Goal: Transaction & Acquisition: Download file/media

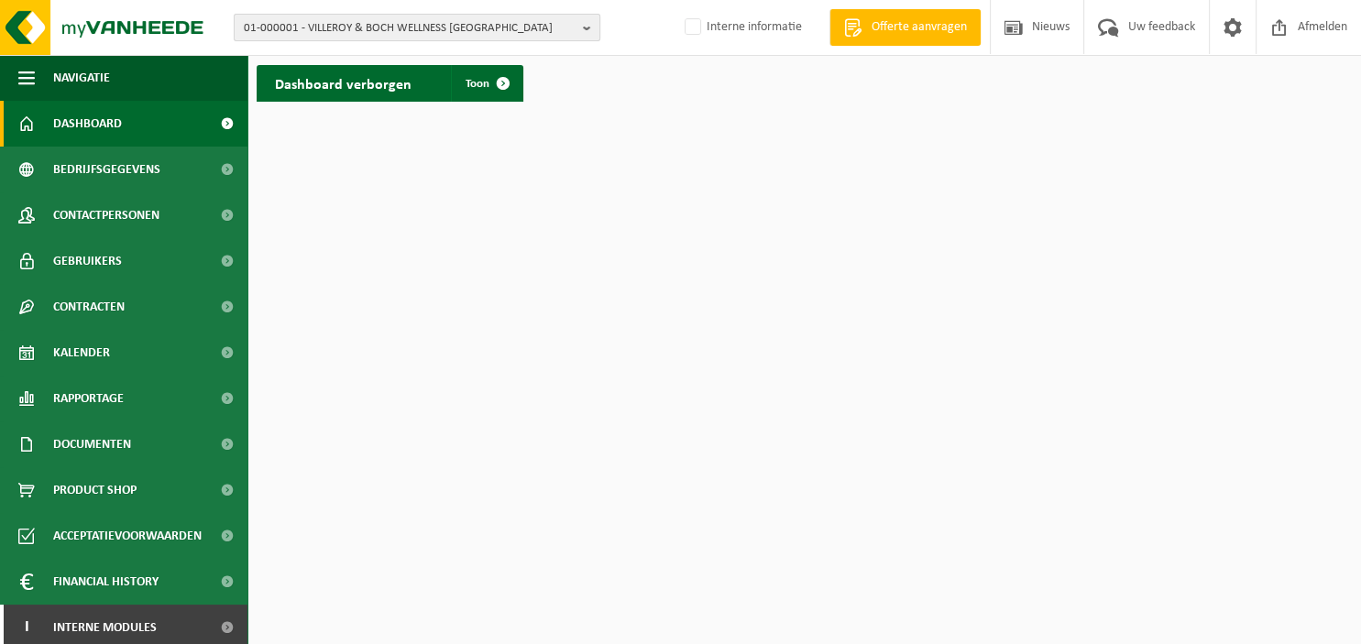
click at [586, 27] on b "button" at bounding box center [591, 28] width 16 height 26
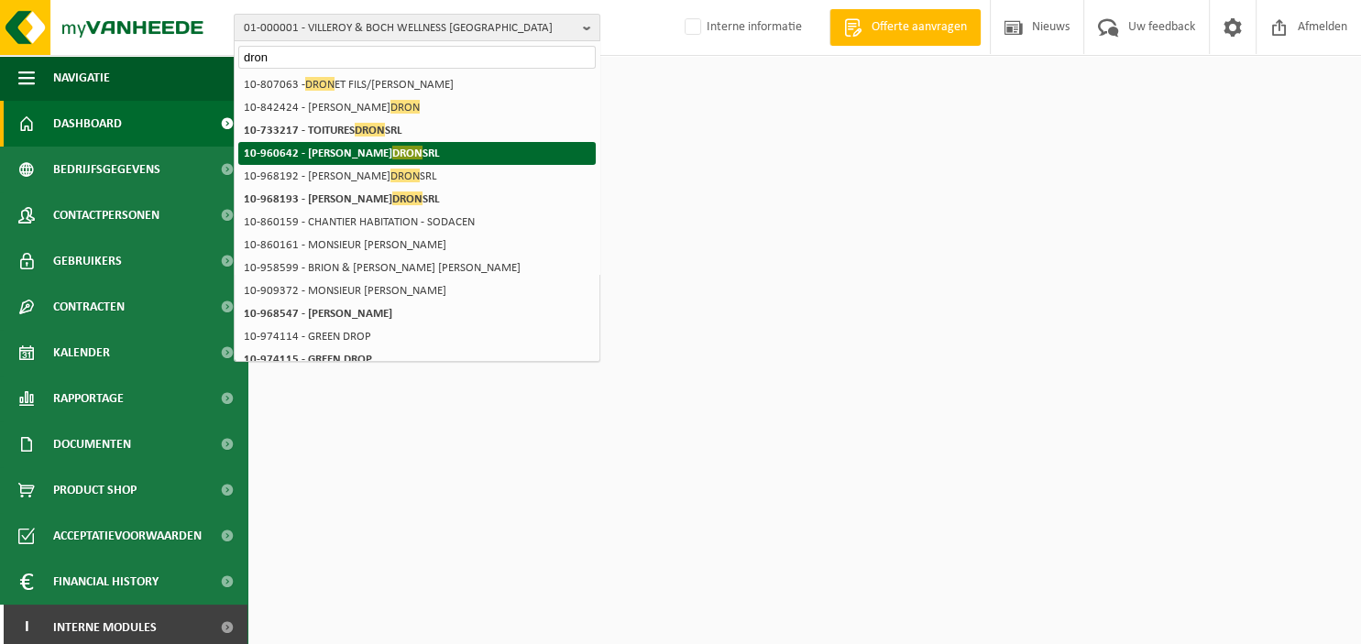
type input "dron"
click at [392, 155] on span "DRON" at bounding box center [407, 153] width 30 height 14
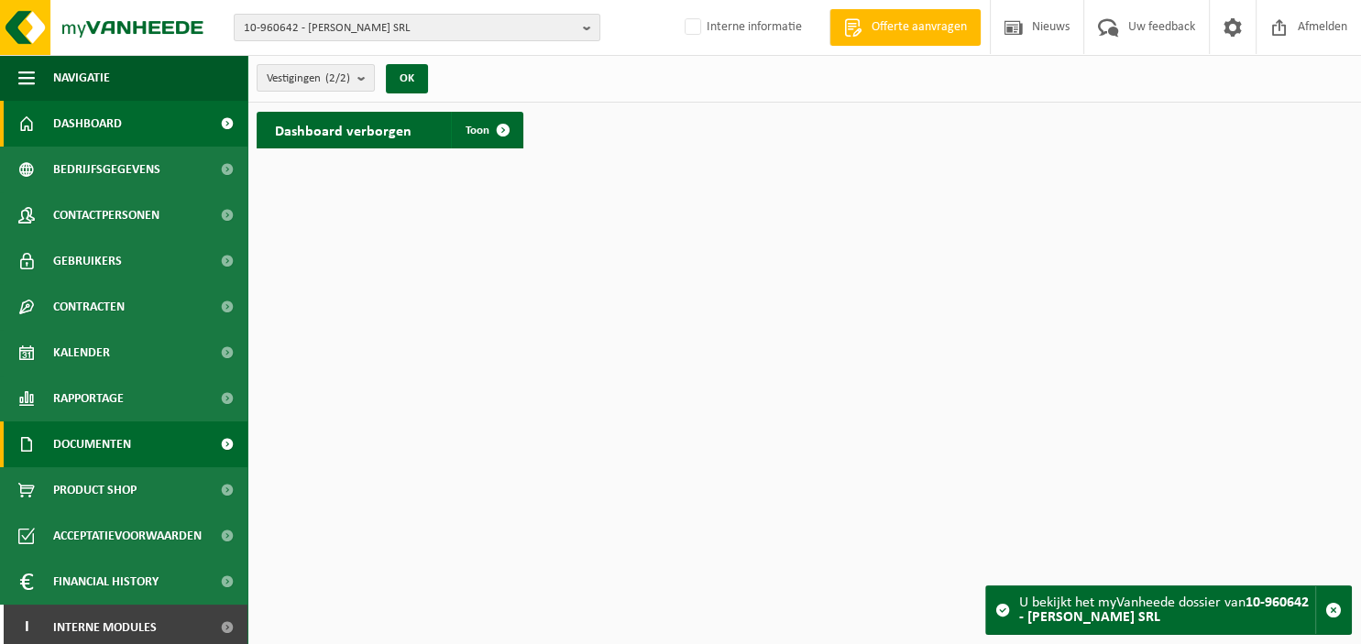
click at [106, 443] on span "Documenten" at bounding box center [92, 444] width 78 height 46
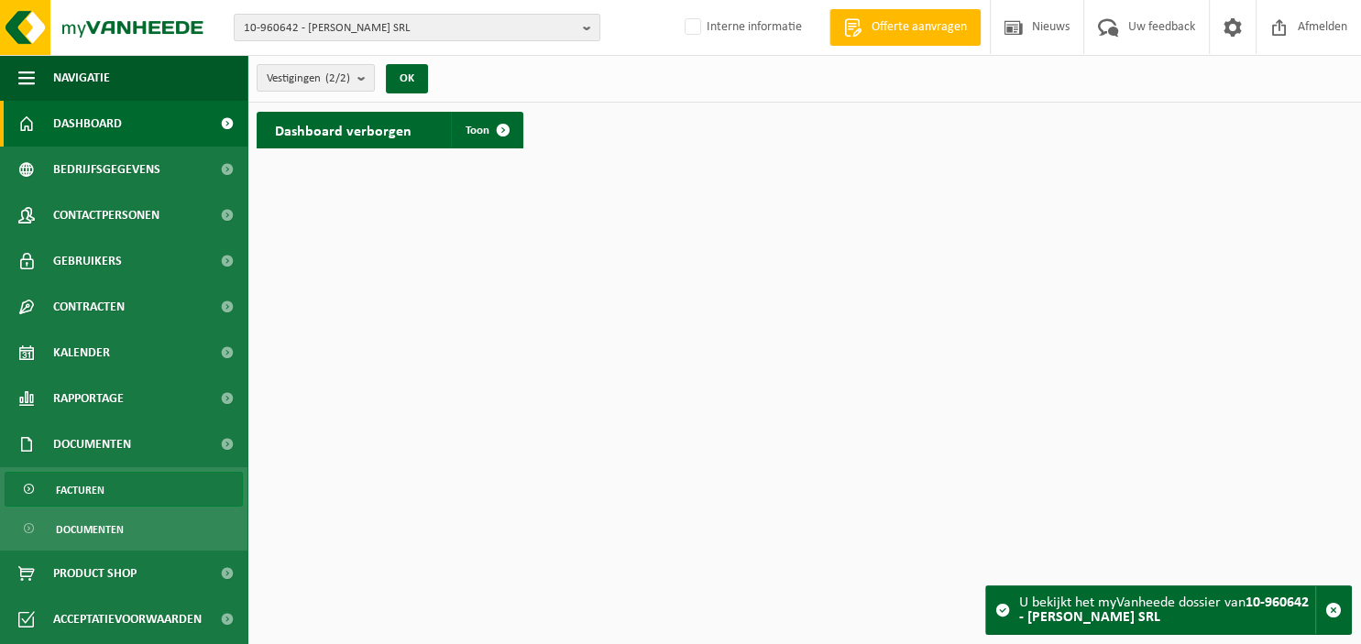
click at [104, 487] on span "Facturen" at bounding box center [80, 490] width 49 height 35
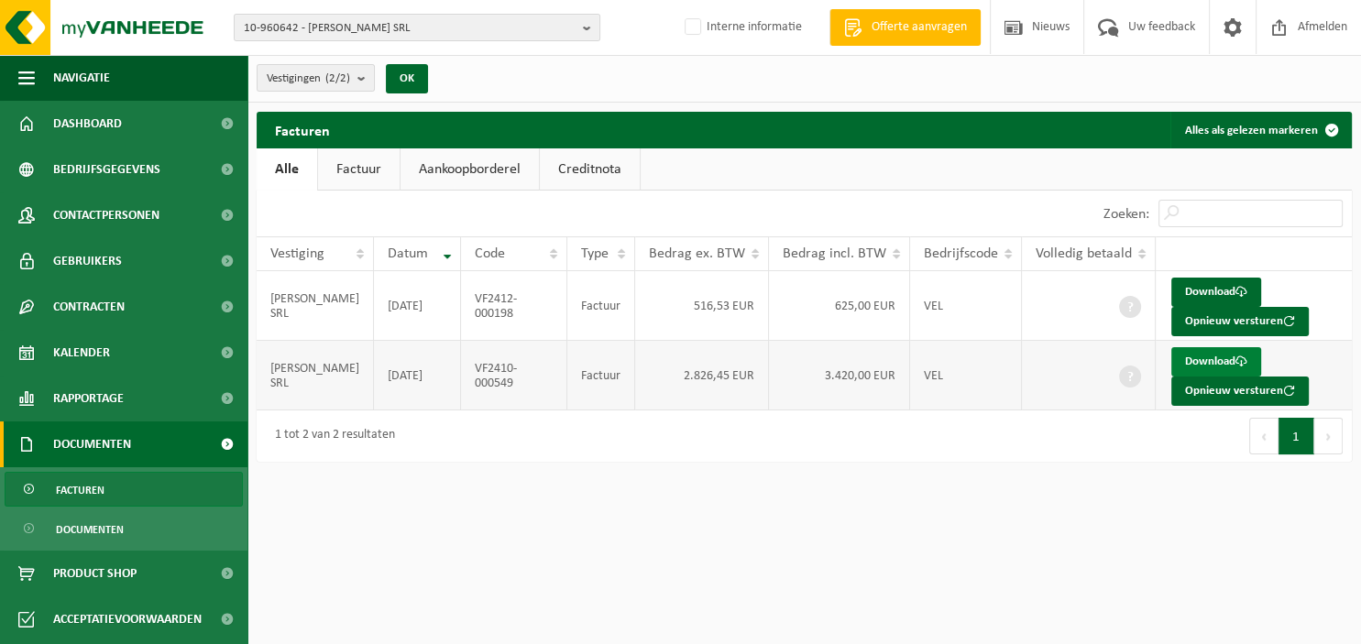
click at [1215, 359] on link "Download" at bounding box center [1216, 361] width 90 height 29
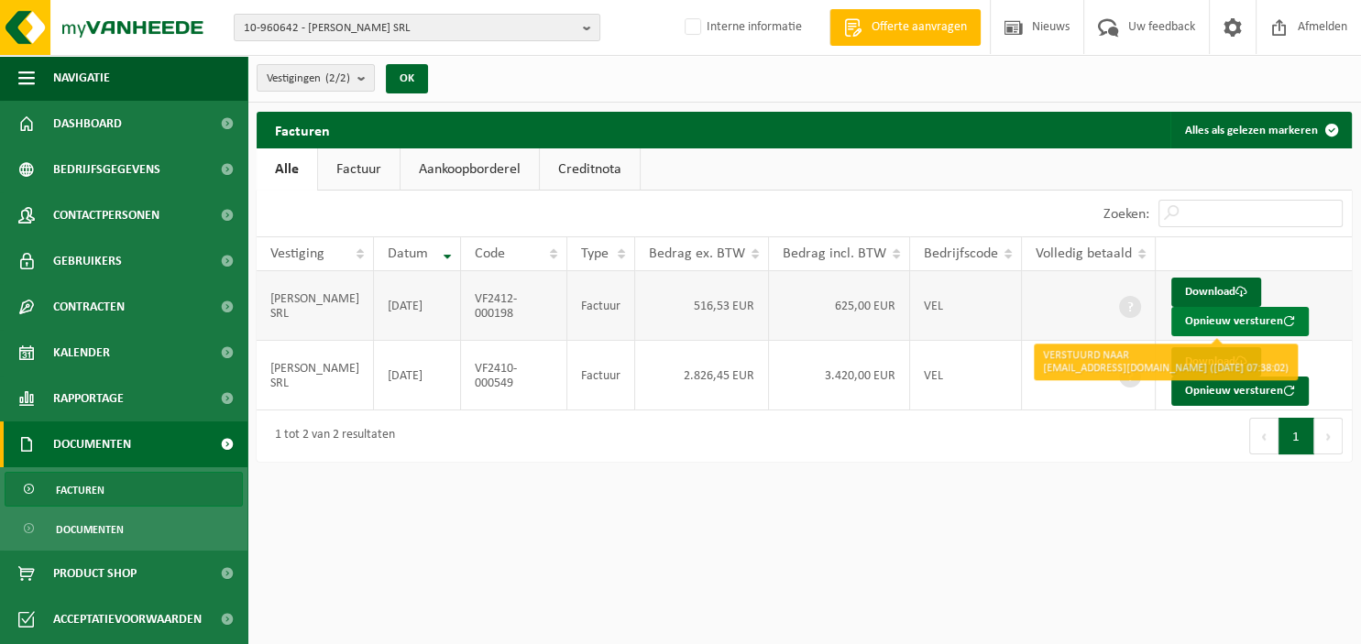
click at [1204, 317] on button "Opnieuw versturen" at bounding box center [1239, 321] width 137 height 29
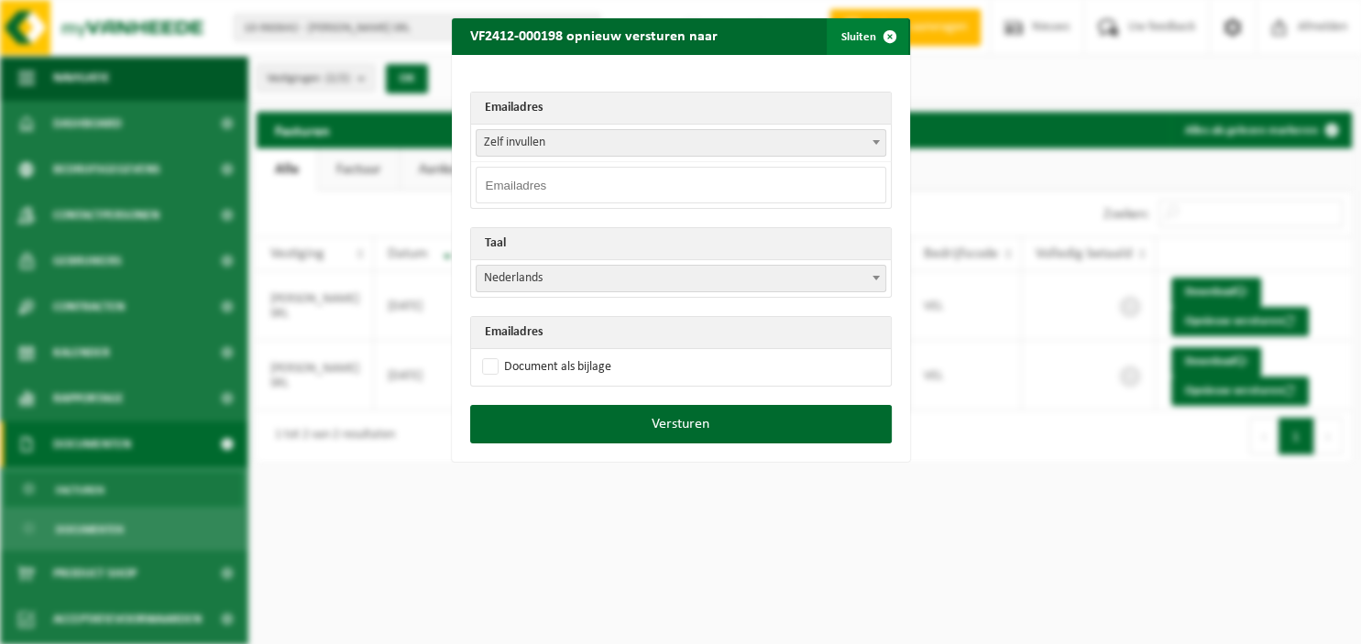
click at [880, 44] on span "button" at bounding box center [889, 36] width 37 height 37
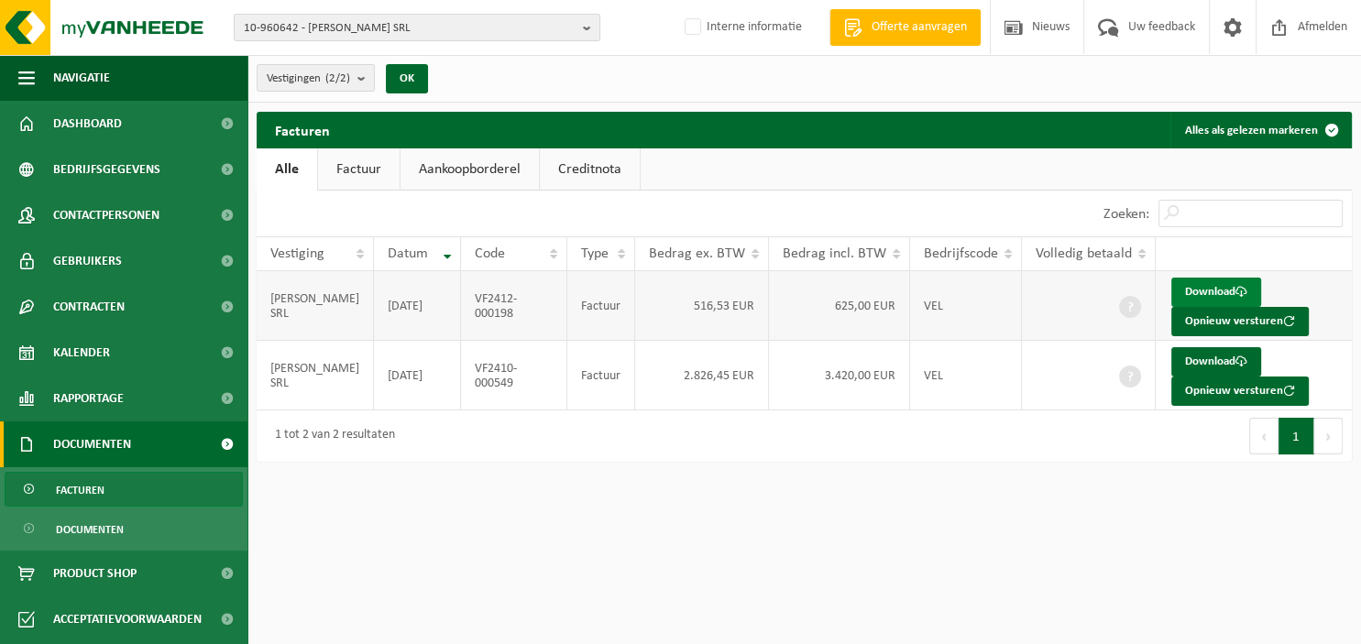
click at [1224, 289] on link "Download" at bounding box center [1216, 292] width 90 height 29
click at [587, 19] on b "button" at bounding box center [591, 28] width 16 height 26
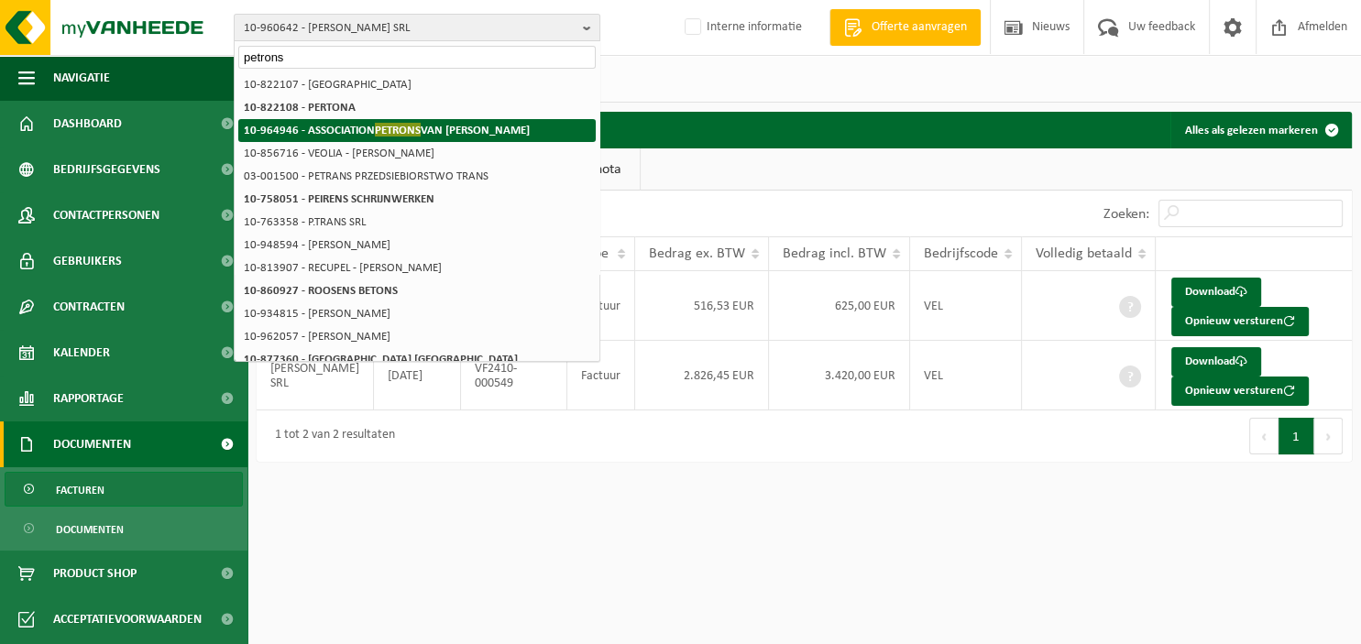
type input "petrons"
click at [486, 126] on strong "10-964946 - ASSOCIATION PETRONS VAN ROMPU" at bounding box center [387, 130] width 286 height 14
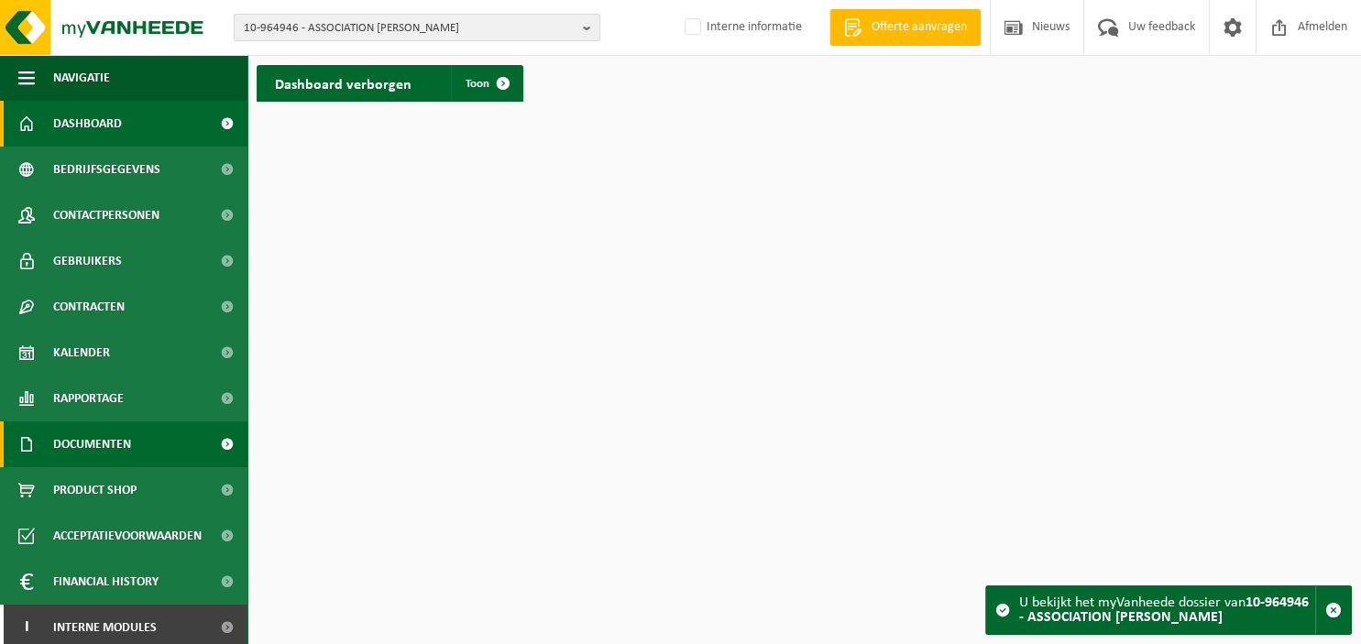
click at [108, 451] on span "Documenten" at bounding box center [92, 444] width 78 height 46
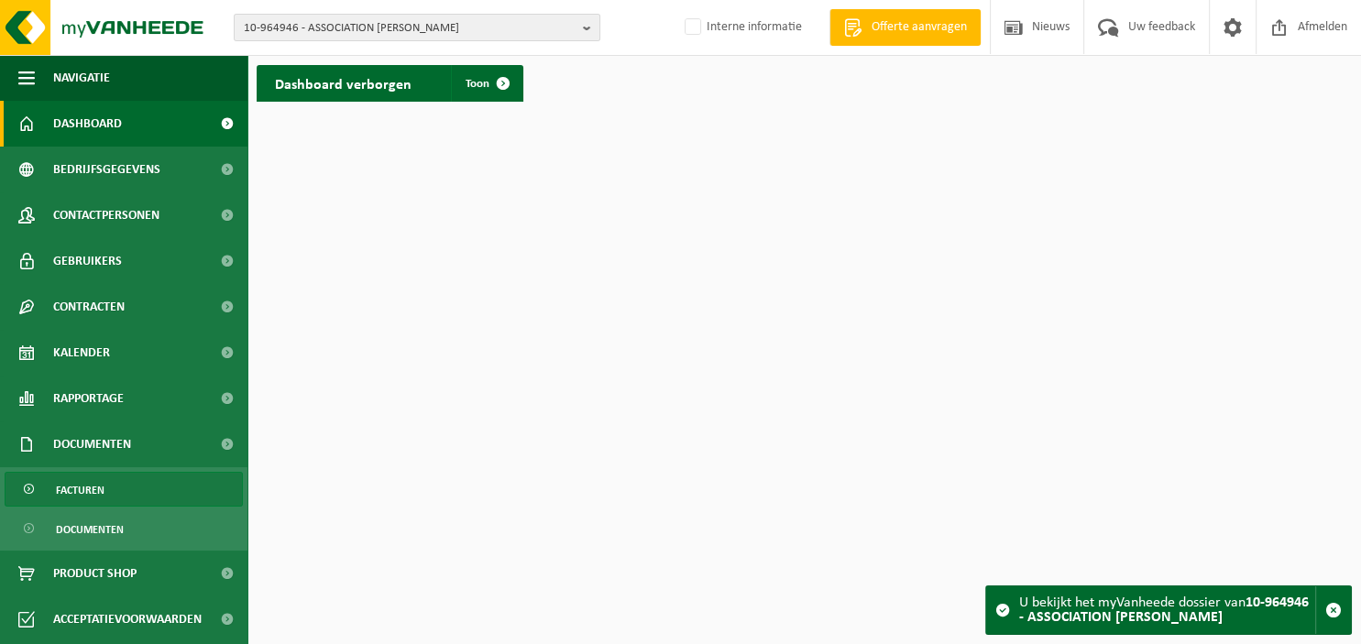
click at [107, 490] on link "Facturen" at bounding box center [124, 489] width 238 height 35
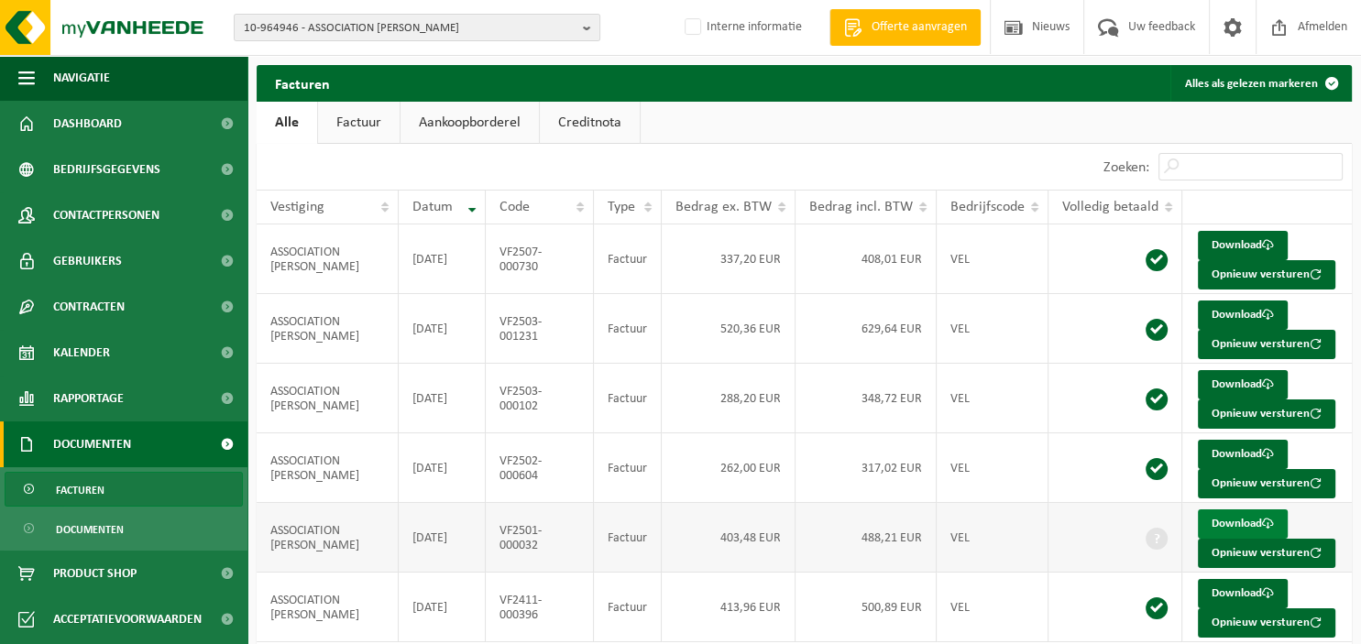
click at [1218, 517] on link "Download" at bounding box center [1242, 523] width 90 height 29
click at [585, 30] on b "button" at bounding box center [591, 28] width 16 height 26
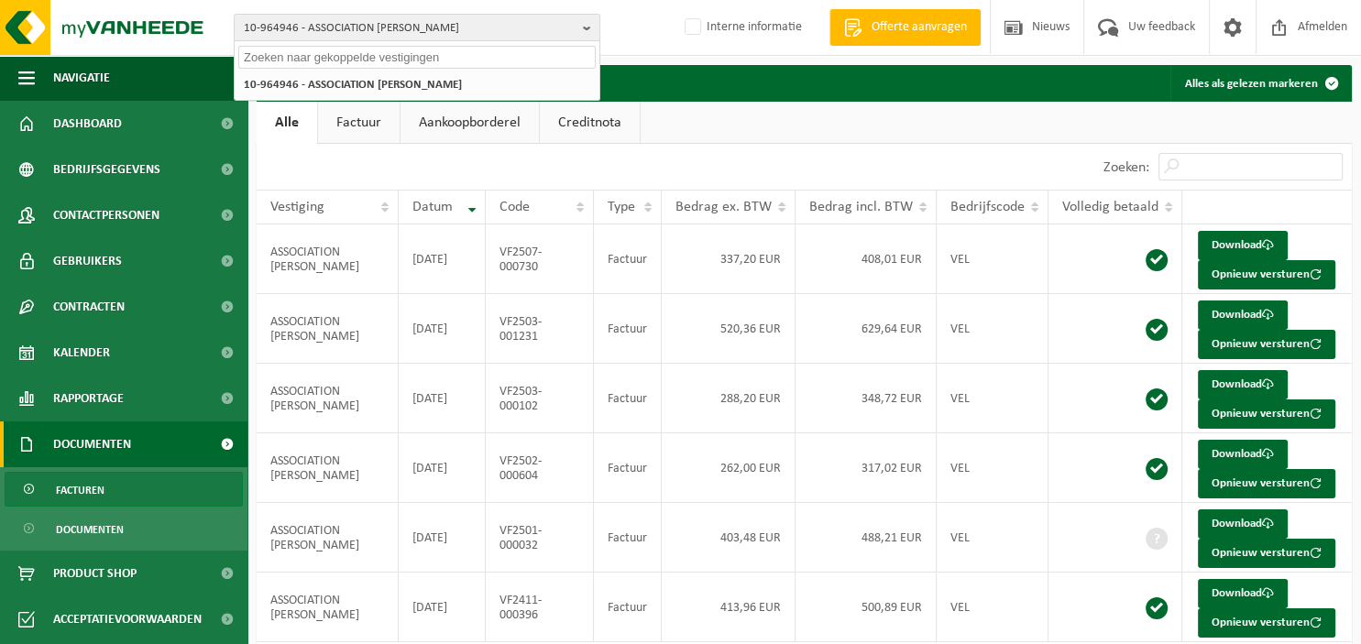
click at [497, 60] on input "text" at bounding box center [416, 57] width 357 height 23
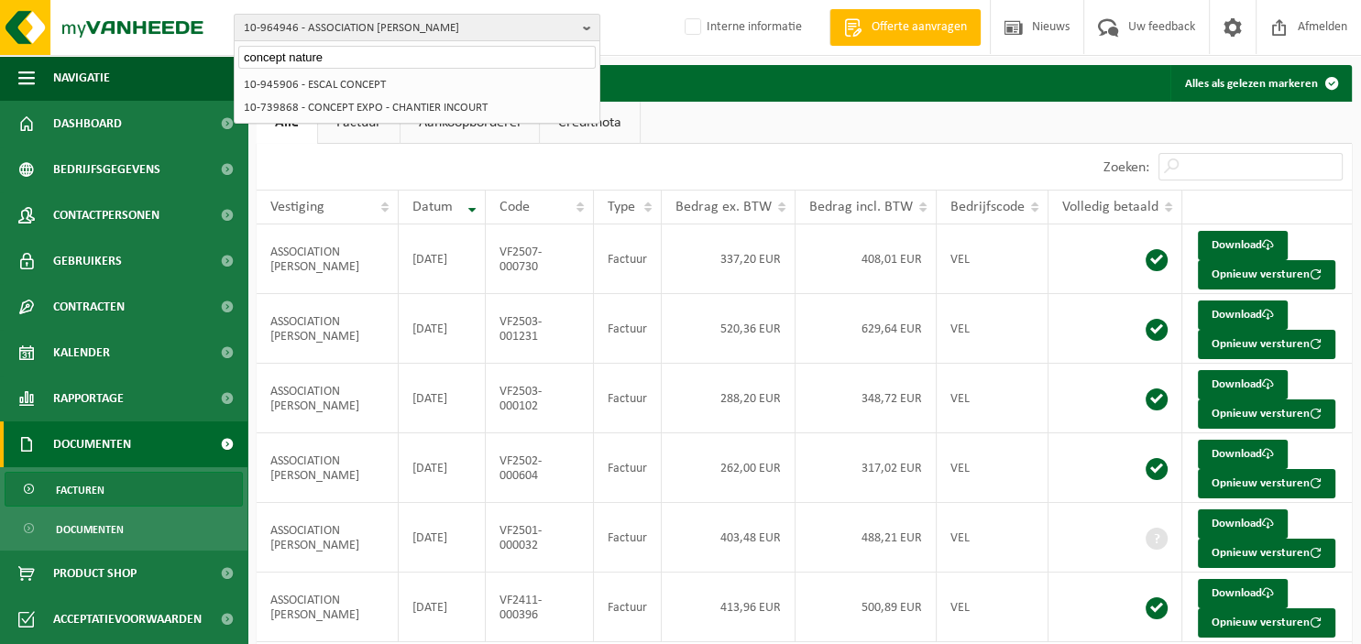
click at [456, 56] on input "concept nature" at bounding box center [416, 57] width 357 height 23
drag, startPoint x: 456, startPoint y: 56, endPoint x: -85, endPoint y: 25, distance: 542.4
click at [238, 46] on input "concept nature" at bounding box center [416, 57] width 357 height 23
type input "10-949941"
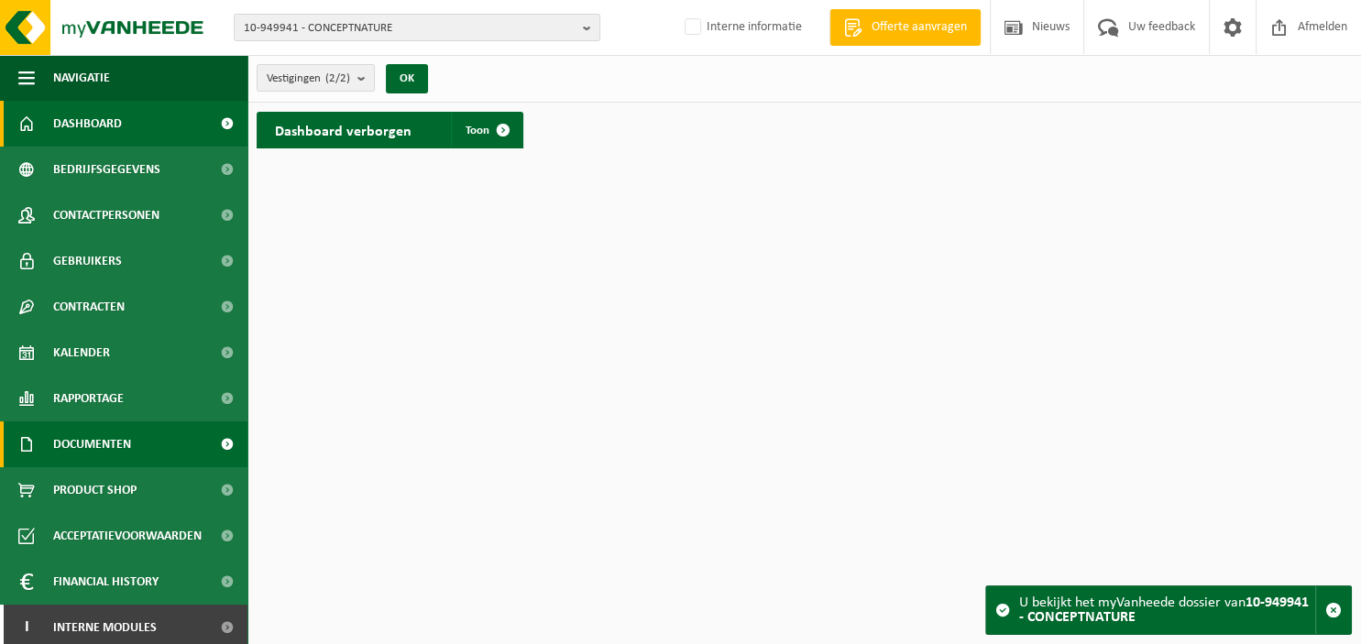
click at [145, 446] on link "Documenten" at bounding box center [123, 444] width 247 height 46
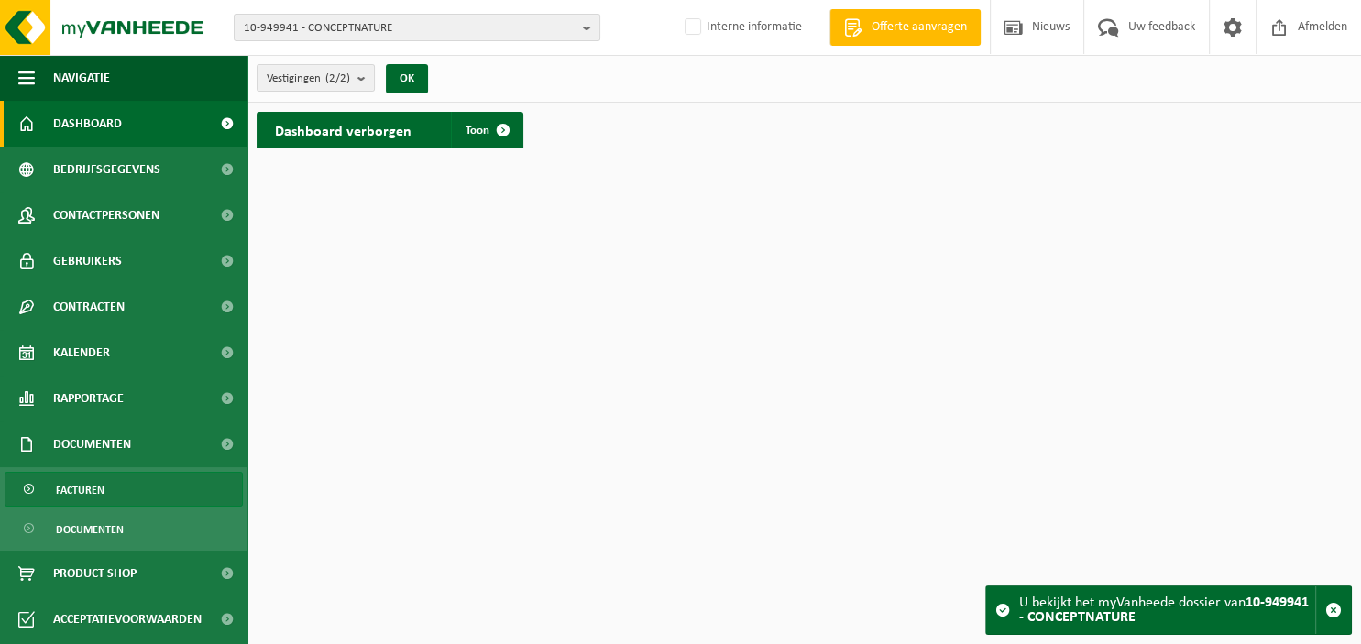
click at [98, 494] on span "Facturen" at bounding box center [80, 490] width 49 height 35
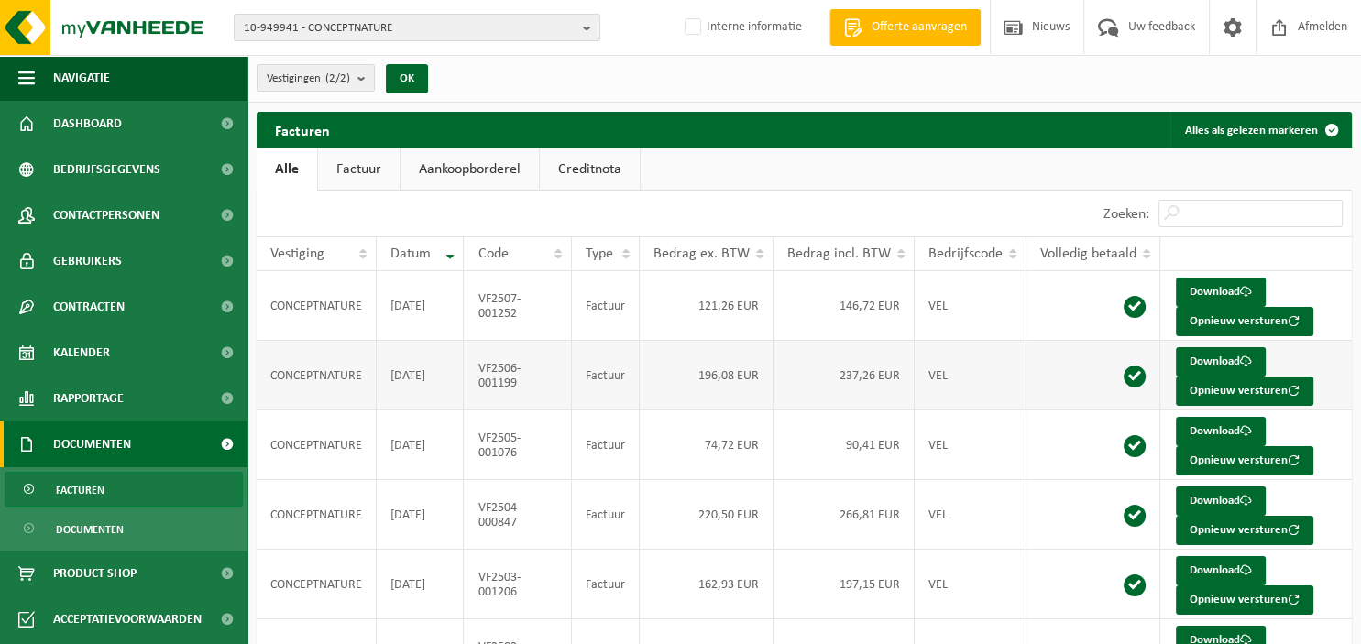
scroll to position [375, 0]
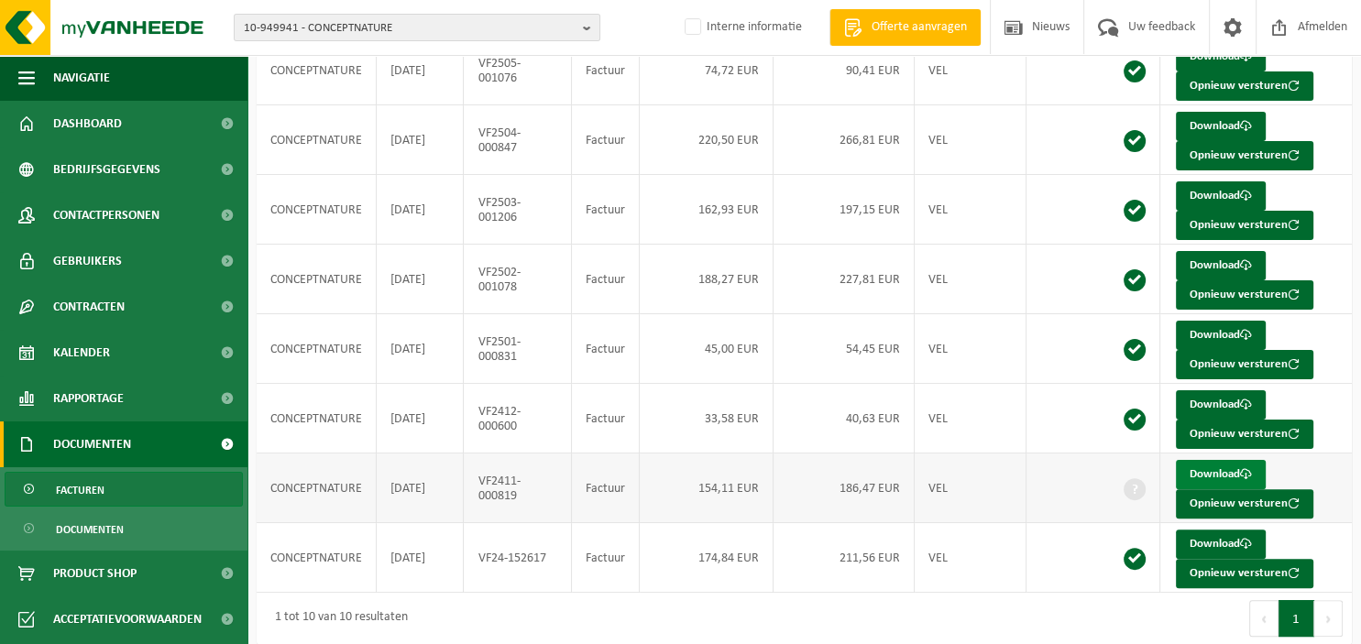
click at [1208, 460] on link "Download" at bounding box center [1220, 474] width 90 height 29
click at [584, 20] on b "button" at bounding box center [591, 28] width 16 height 26
click at [273, 53] on input "BATISERVICE" at bounding box center [416, 57] width 357 height 23
drag, startPoint x: 413, startPoint y: 62, endPoint x: 48, endPoint y: 38, distance: 366.3
click at [238, 46] on input "BATI-SERVICE" at bounding box center [416, 57] width 357 height 23
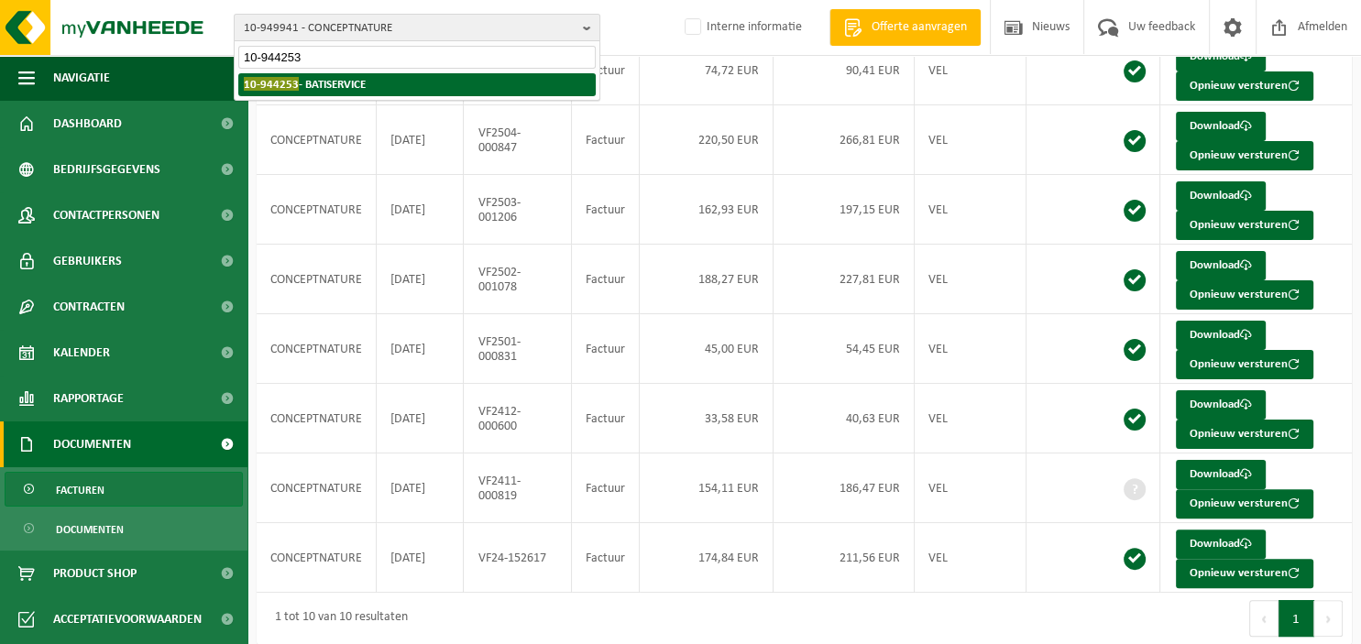
type input "10-944253"
click at [337, 88] on strong "10-944253 - BATISERVICE" at bounding box center [305, 84] width 122 height 14
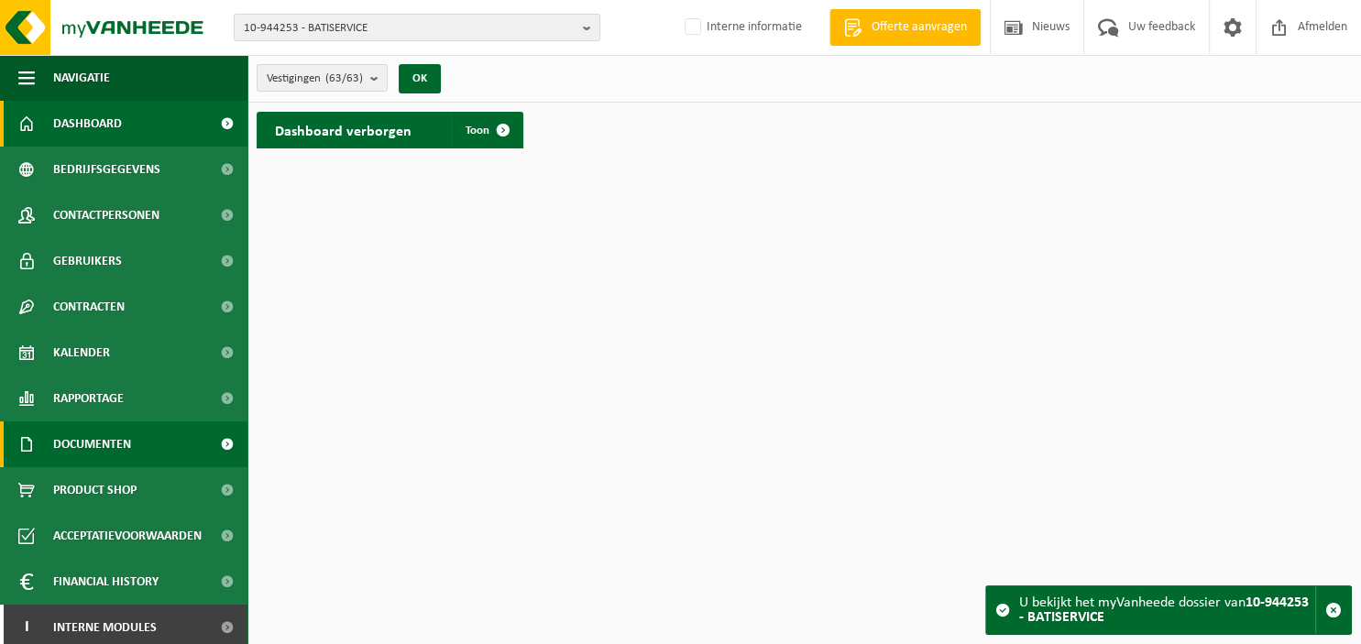
click at [109, 448] on span "Documenten" at bounding box center [92, 444] width 78 height 46
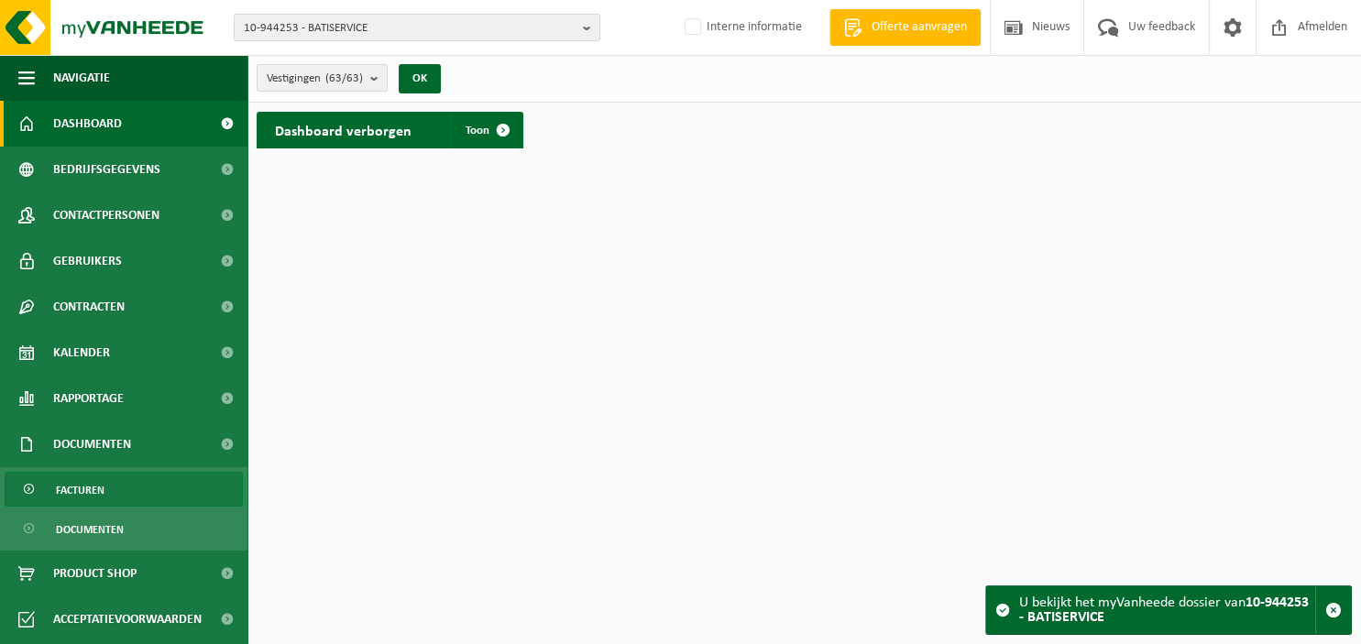
click at [108, 486] on link "Facturen" at bounding box center [124, 489] width 238 height 35
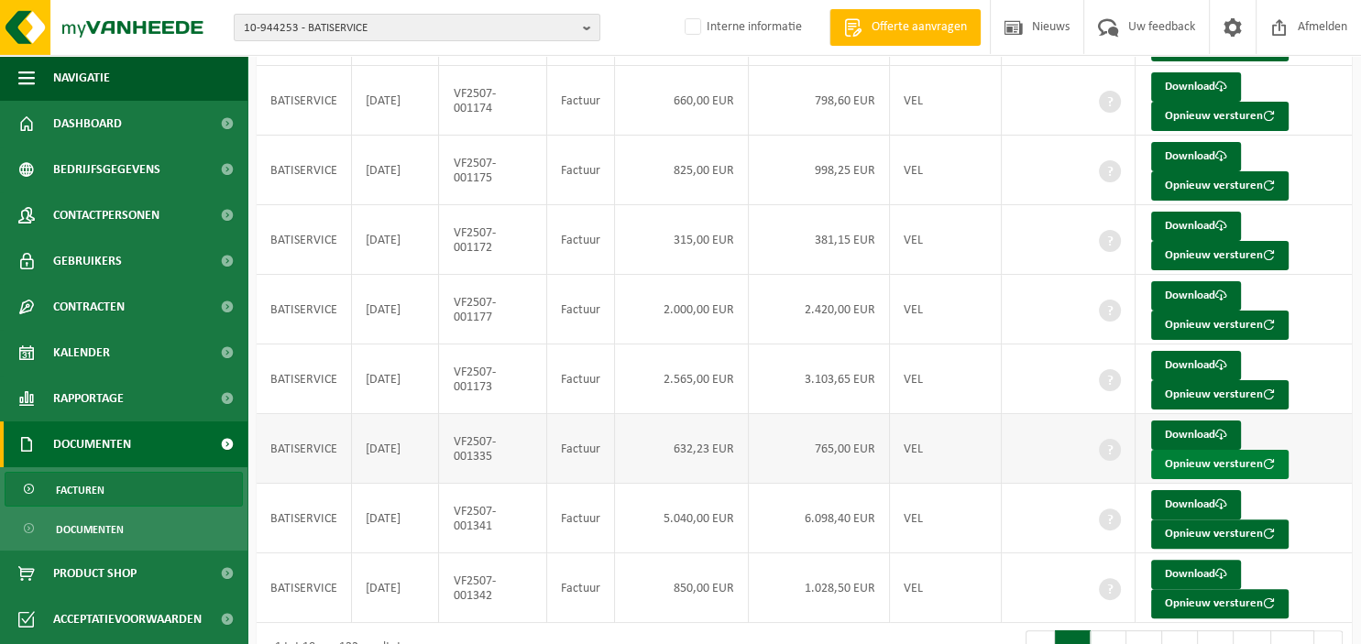
scroll to position [377, 0]
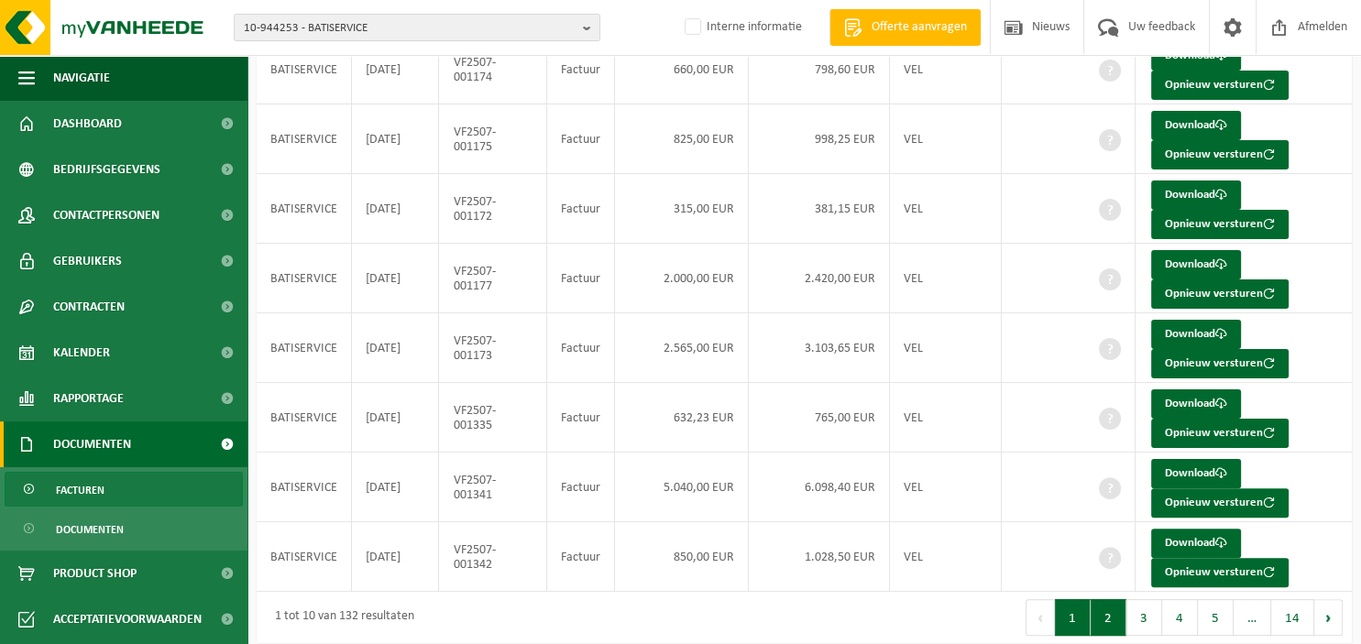
click at [1112, 606] on button "2" at bounding box center [1108, 617] width 36 height 37
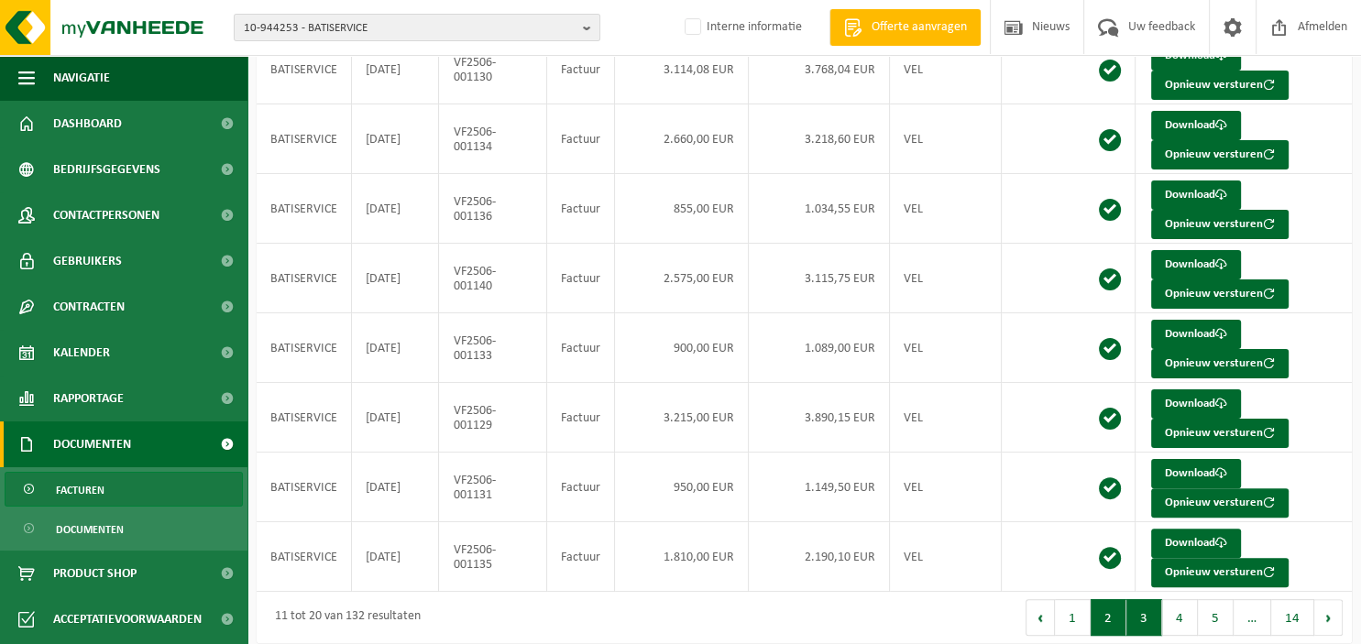
click at [1142, 607] on button "3" at bounding box center [1144, 617] width 36 height 37
click at [1178, 611] on button "4" at bounding box center [1180, 617] width 36 height 37
click at [1211, 608] on button "5" at bounding box center [1215, 617] width 36 height 37
click at [1281, 617] on button "14" at bounding box center [1292, 617] width 43 height 37
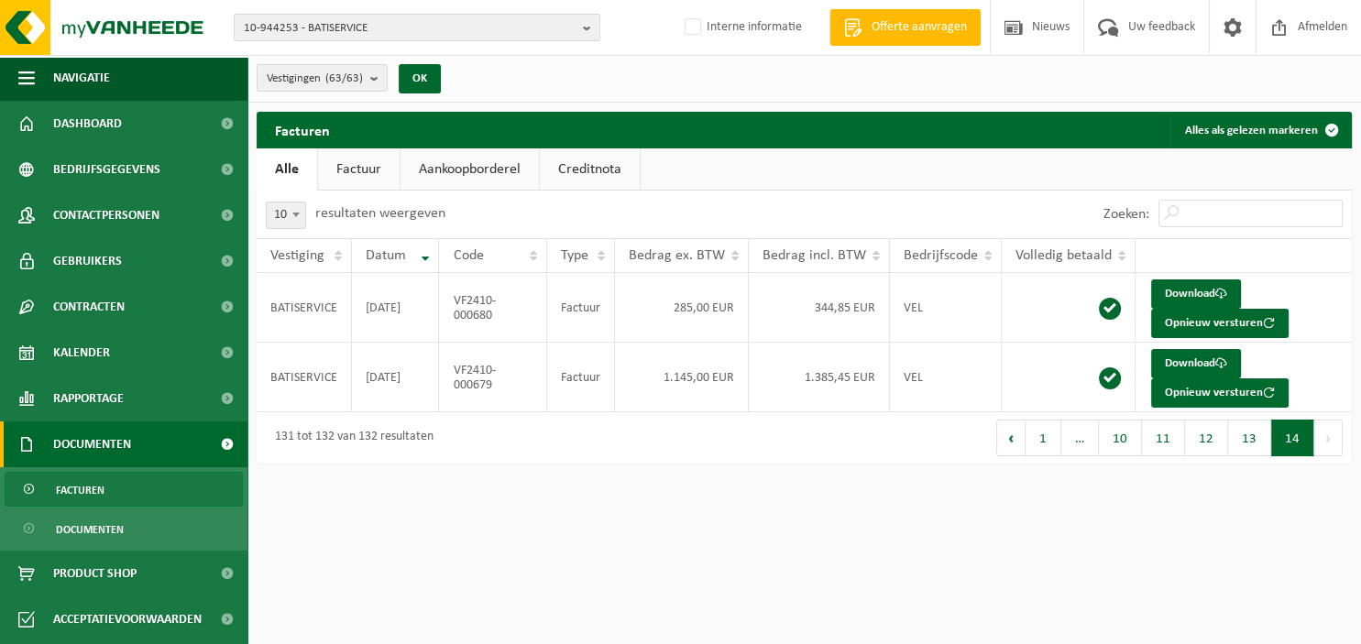
scroll to position [0, 0]
click at [1252, 440] on button "13" at bounding box center [1249, 438] width 43 height 37
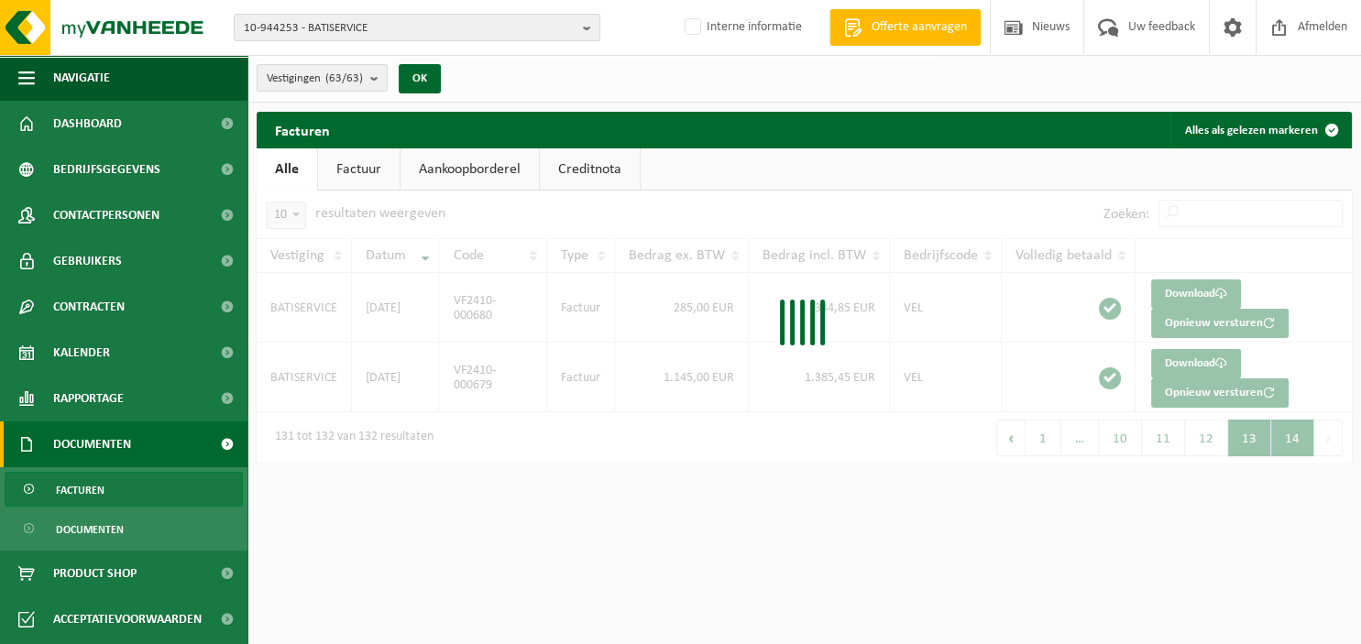
scroll to position [377, 0]
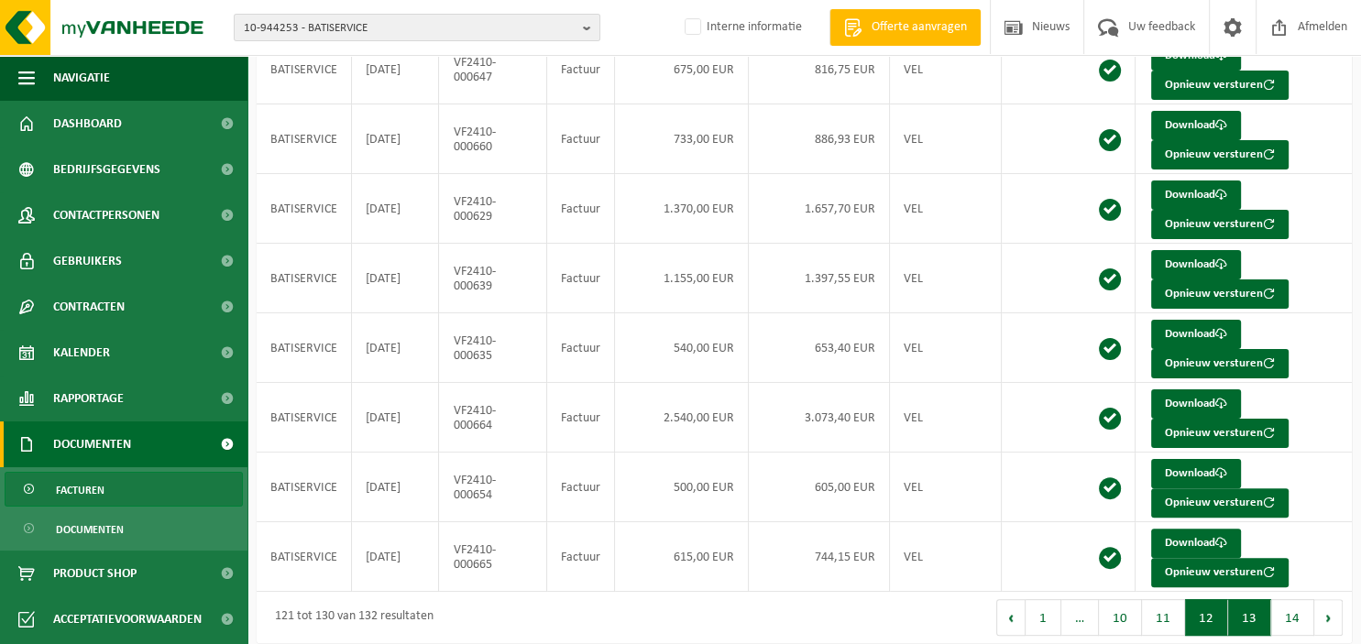
click at [1219, 610] on button "12" at bounding box center [1206, 617] width 43 height 37
click at [1159, 607] on button "11" at bounding box center [1163, 617] width 43 height 37
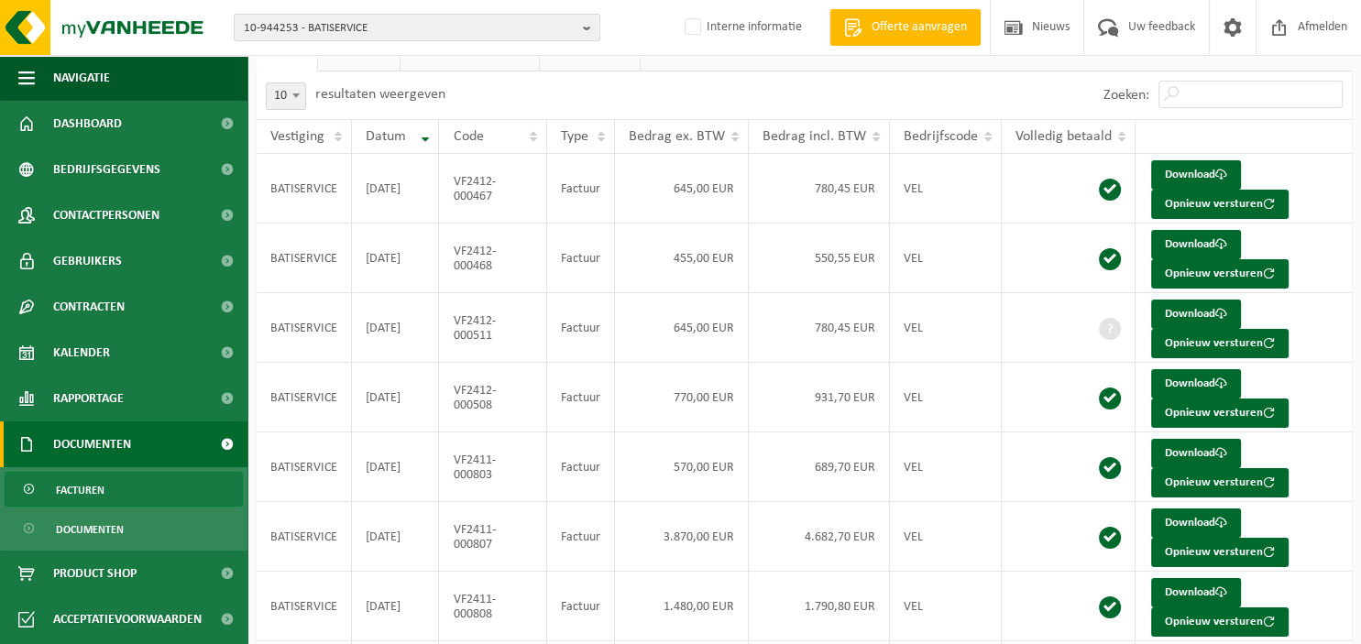
scroll to position [88, 0]
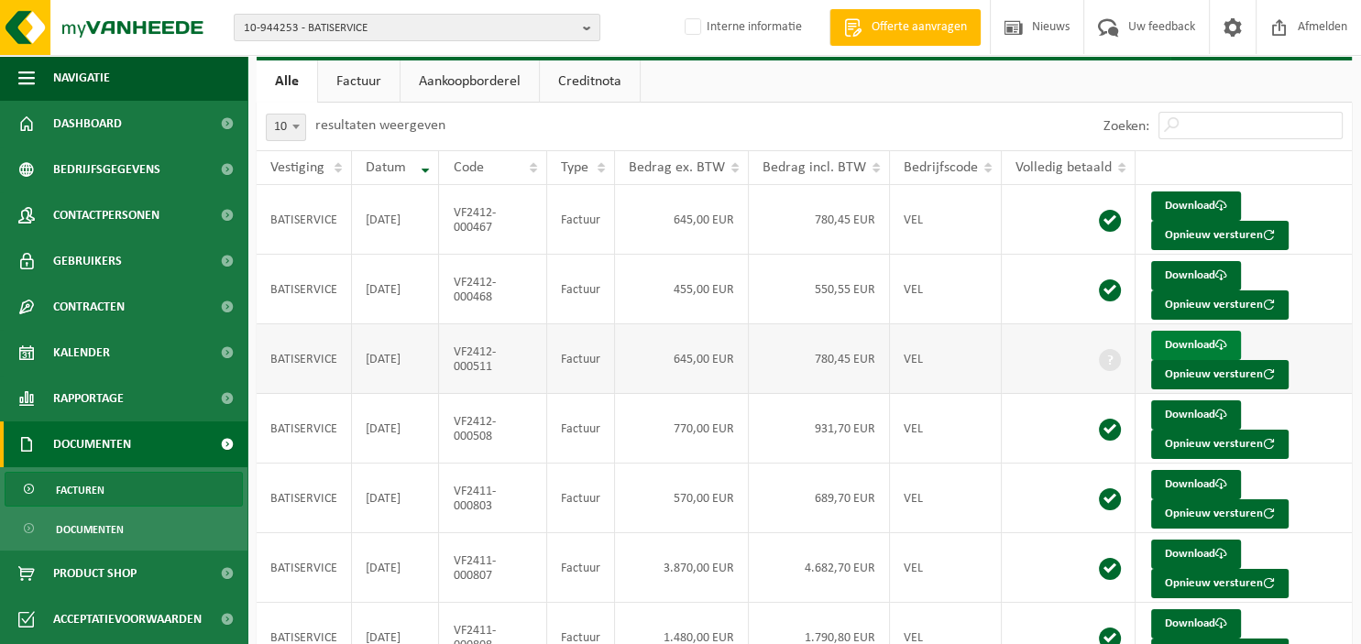
click at [1175, 342] on link "Download" at bounding box center [1196, 345] width 90 height 29
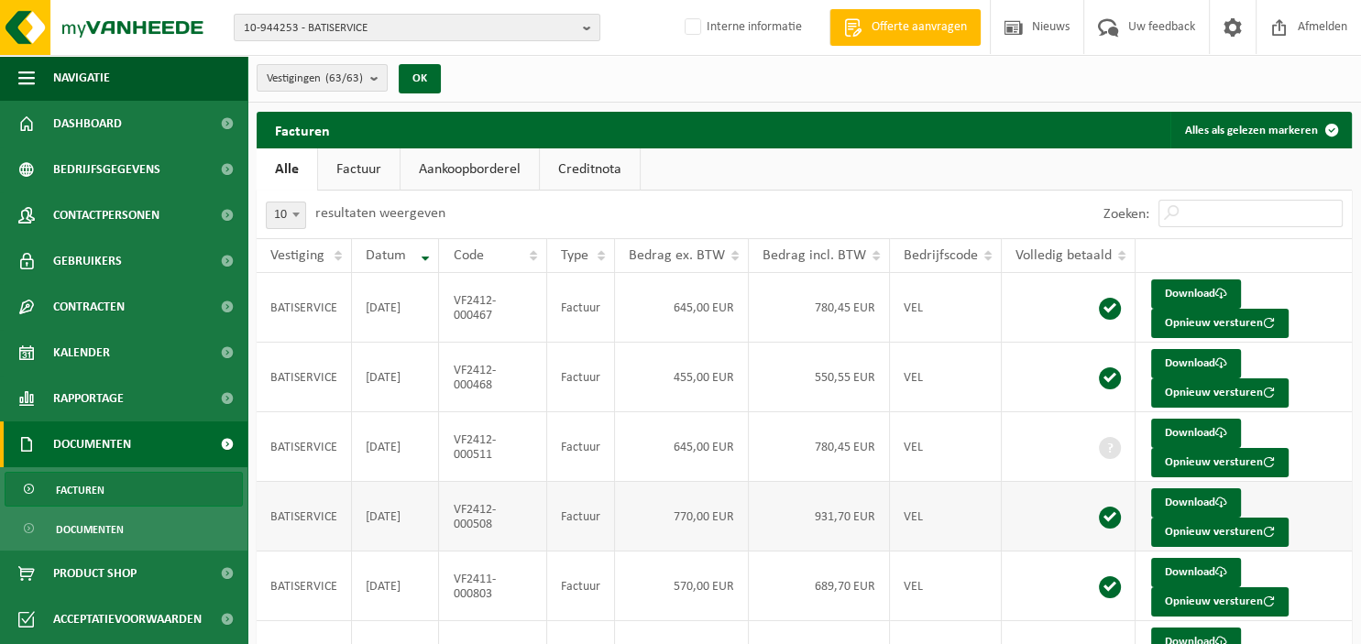
scroll to position [377, 0]
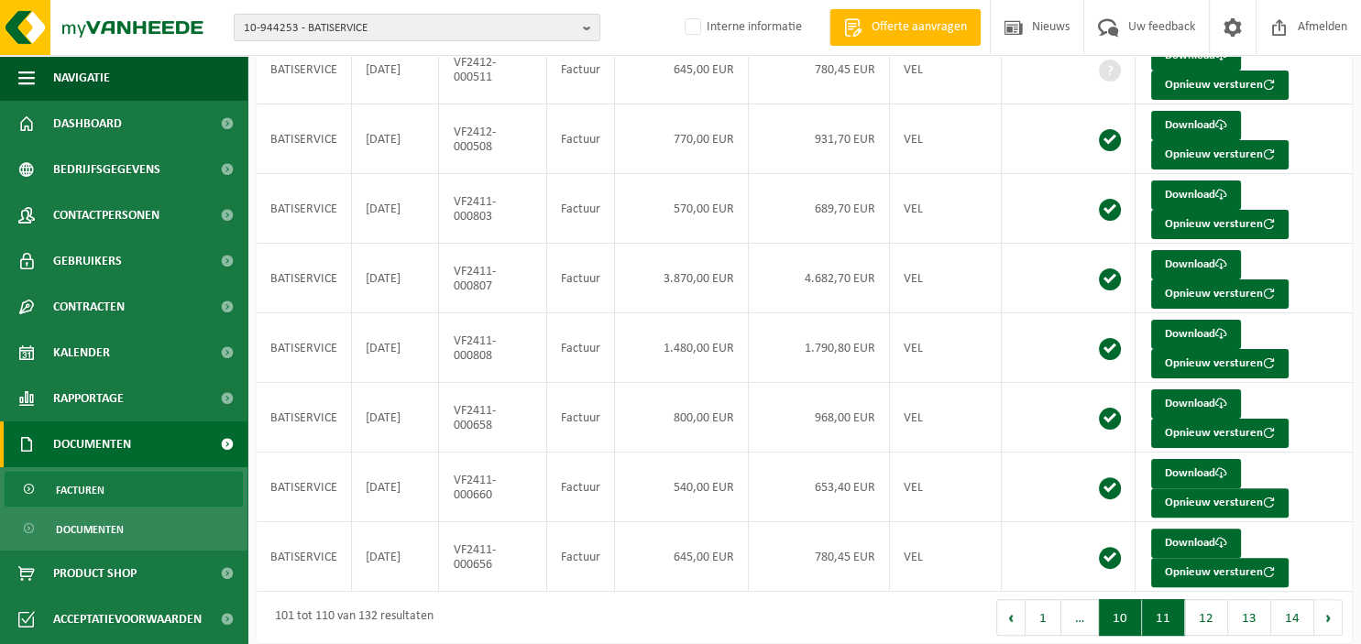
click at [1127, 608] on button "10" at bounding box center [1120, 617] width 43 height 37
click at [1193, 189] on link "Download" at bounding box center [1196, 194] width 90 height 29
click at [1167, 185] on link "Download" at bounding box center [1196, 194] width 90 height 29
